Goal: Find specific page/section: Locate a particular part of the current website

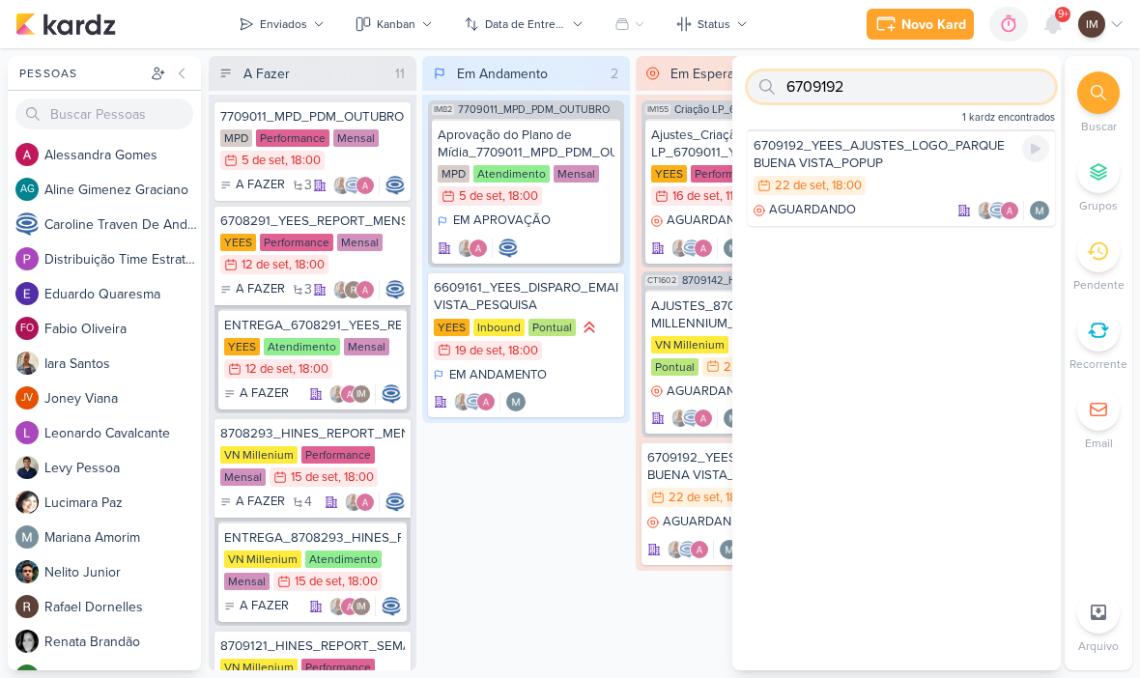
type input "6709192"
click at [917, 165] on div "6709192_YEES_AJUSTES_LOGO_PARQUE BUENA VISTA_POPUP" at bounding box center [902, 154] width 296 height 35
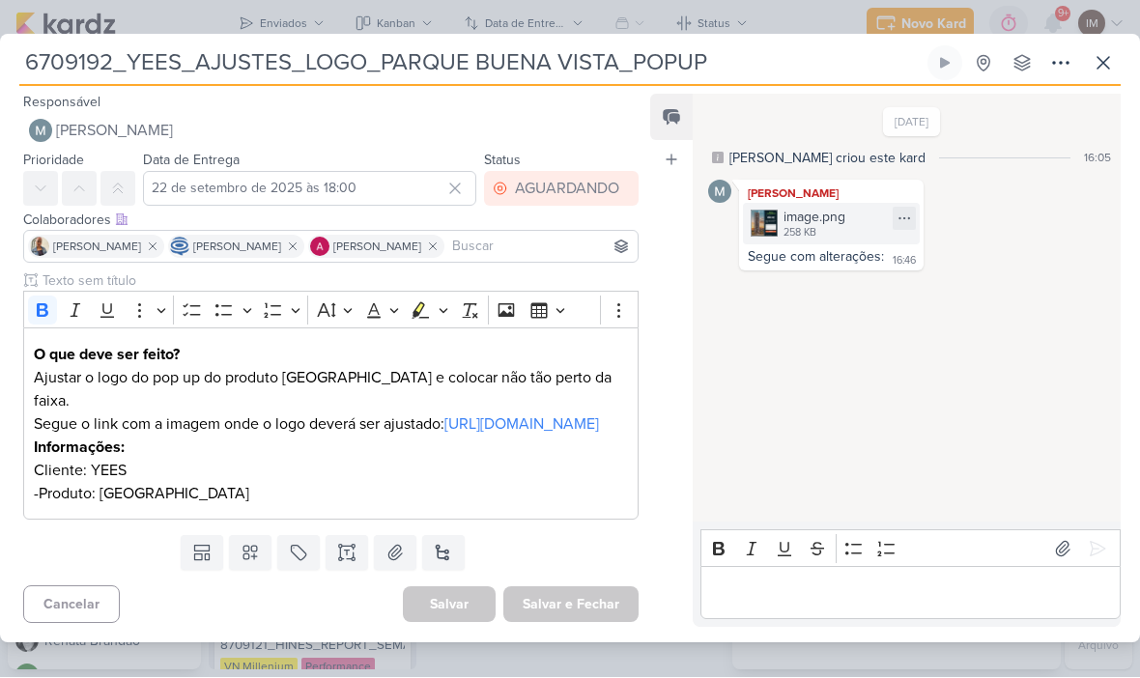
click at [861, 226] on div "image.png 258 KB" at bounding box center [831, 225] width 177 height 42
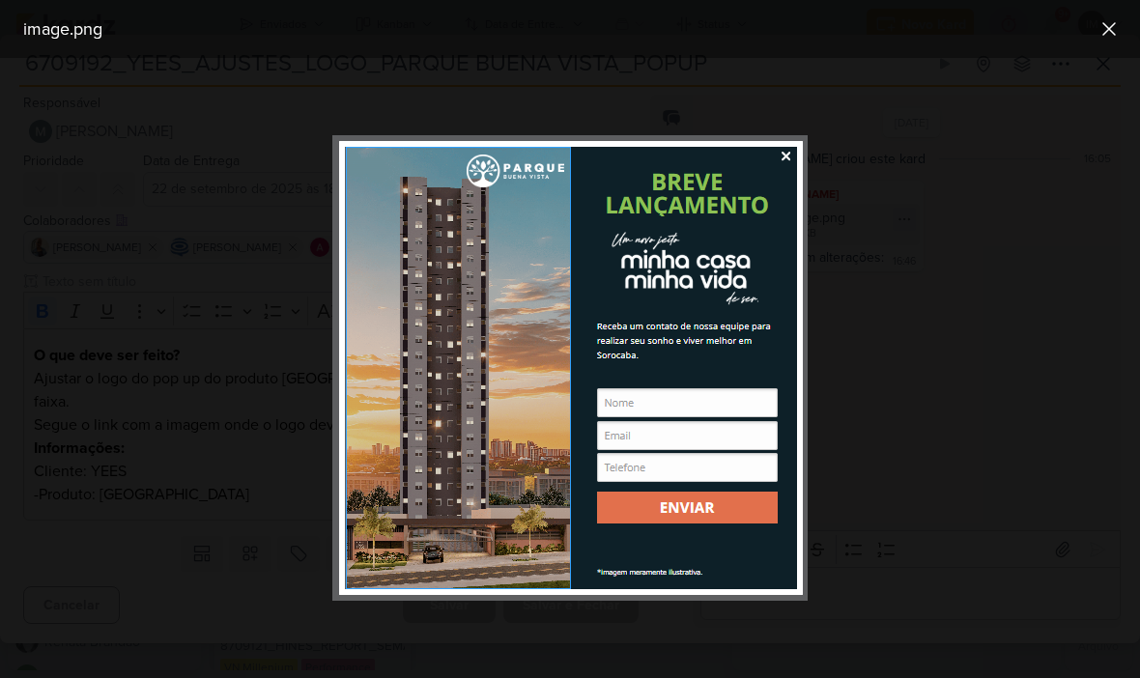
click at [1112, 24] on icon at bounding box center [1109, 28] width 23 height 23
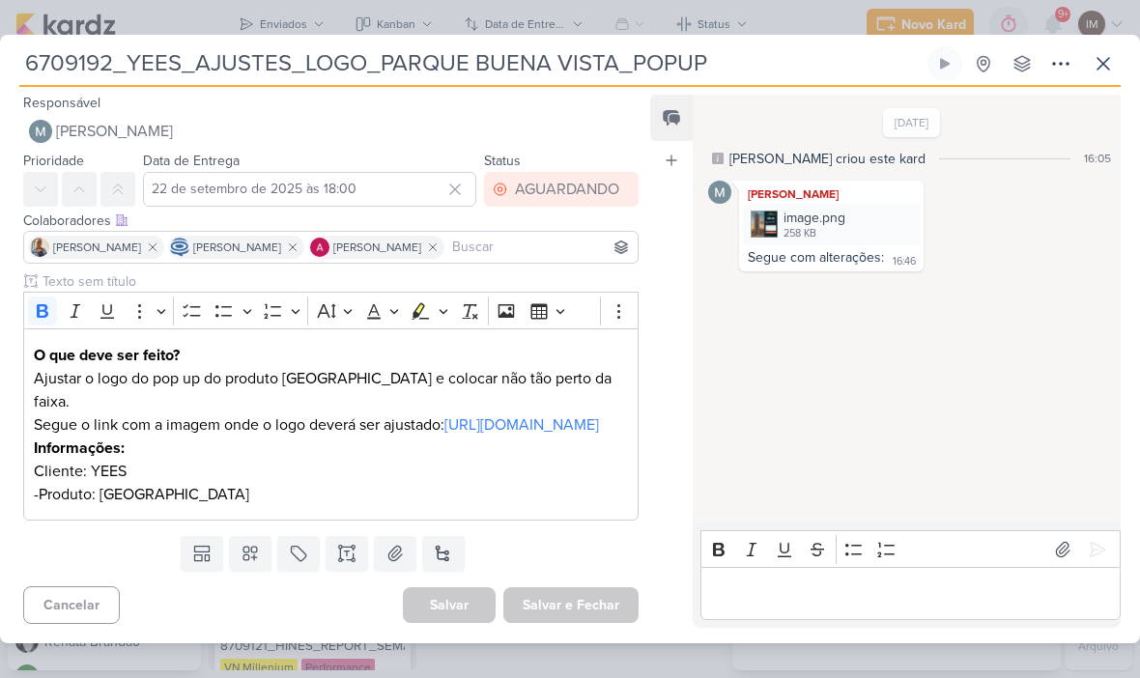
click at [1119, 46] on button at bounding box center [1103, 63] width 35 height 35
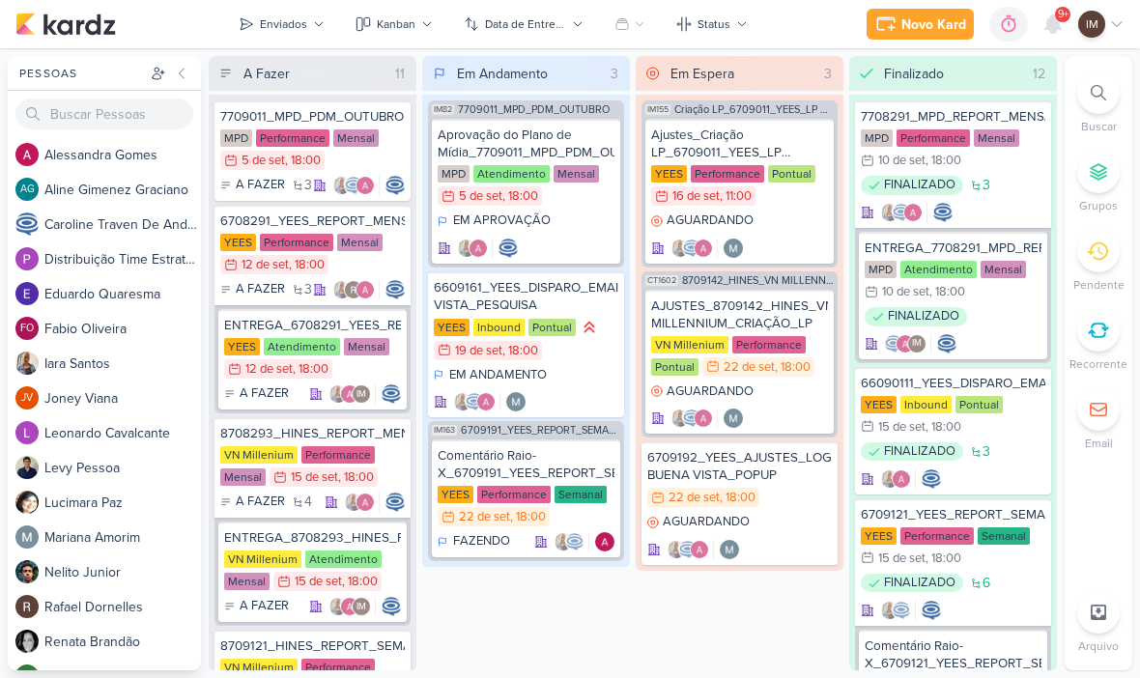
click at [1101, 93] on icon at bounding box center [1098, 92] width 15 height 15
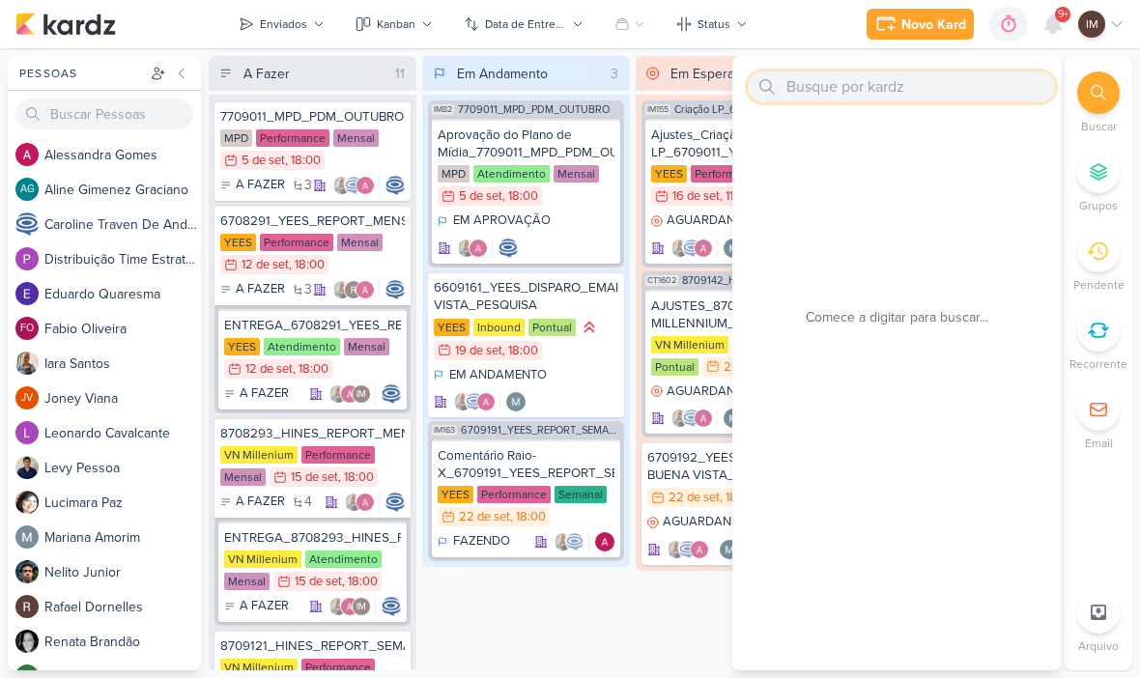
click at [950, 94] on input "text" at bounding box center [901, 87] width 307 height 31
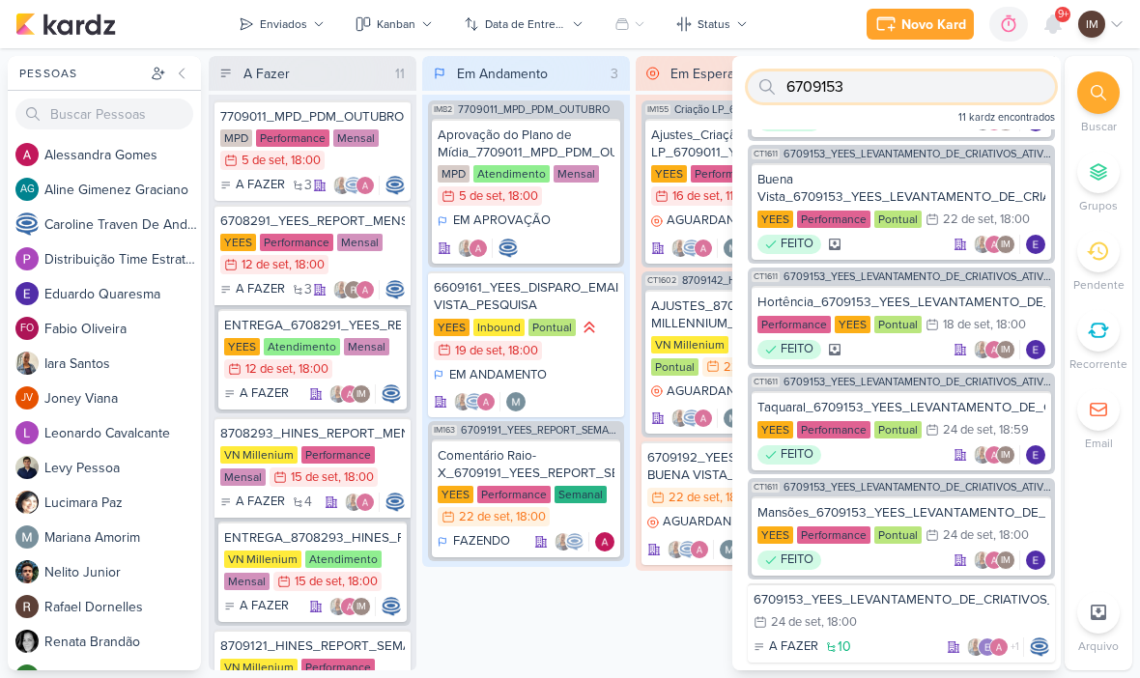
scroll to position [669, 0]
type input "6709153"
click at [810, 602] on div "6709153_YEES_LEVANTAMENTO_DE_CRIATIVOS_ATIVOS" at bounding box center [902, 599] width 296 height 17
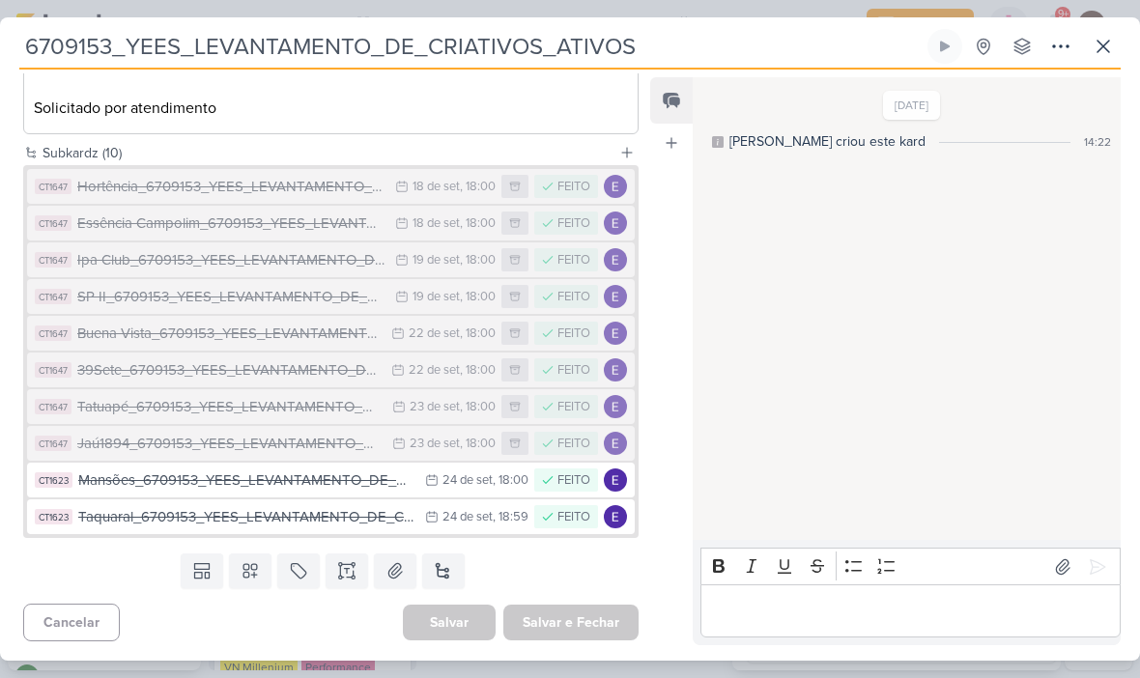
scroll to position [466, 0]
